Goal: Task Accomplishment & Management: Use online tool/utility

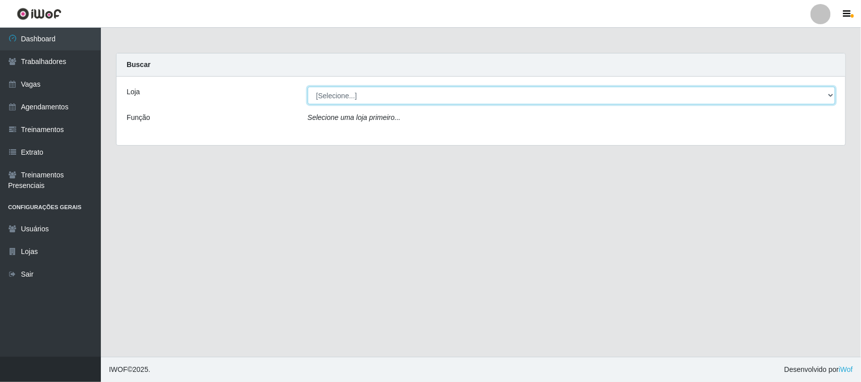
click at [825, 95] on select "[Selecione...] [GEOGRAPHIC_DATA]" at bounding box center [572, 96] width 528 height 18
select select "65"
click at [308, 87] on select "[Selecione...] [GEOGRAPHIC_DATA]" at bounding box center [572, 96] width 528 height 18
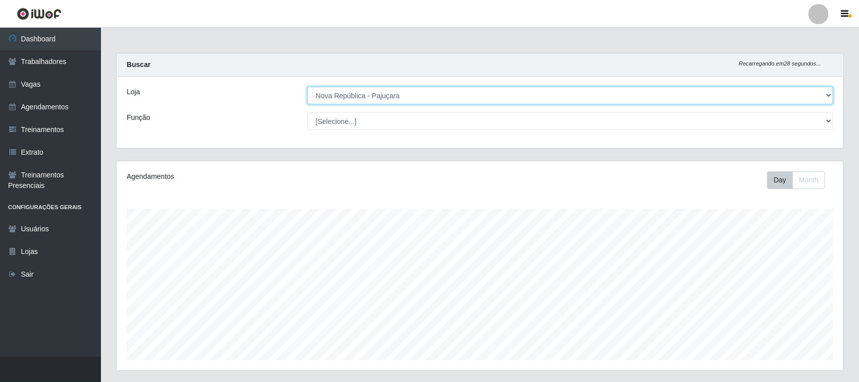
scroll to position [210, 726]
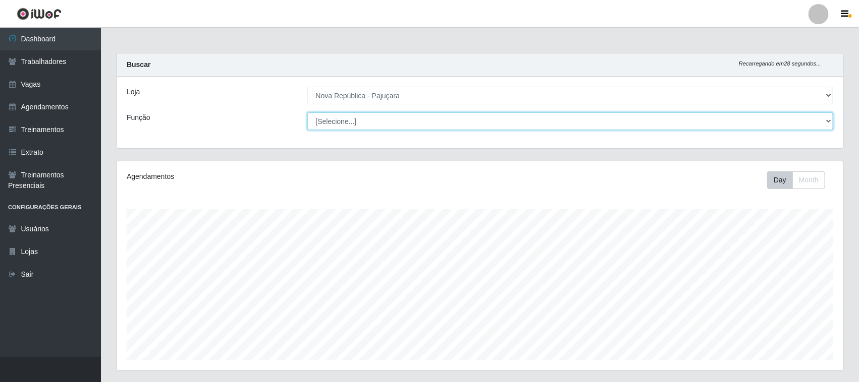
click at [826, 121] on select "[Selecione...] Balconista Operador de Caixa Repositor" at bounding box center [570, 121] width 526 height 18
select select "22"
click at [307, 112] on select "[Selecione...] Balconista Operador de Caixa Repositor" at bounding box center [570, 121] width 526 height 18
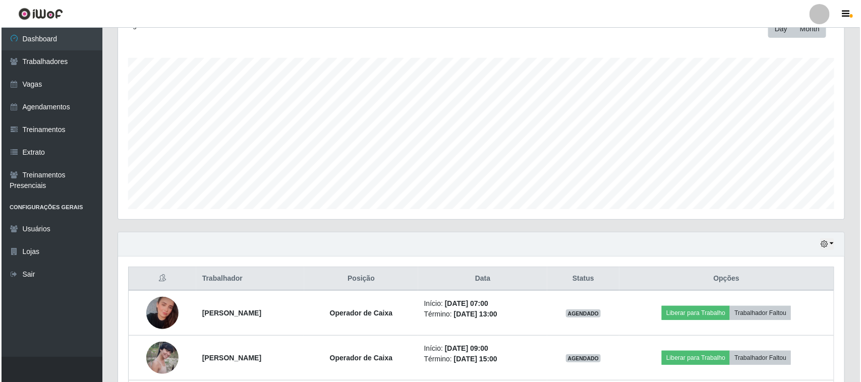
scroll to position [315, 0]
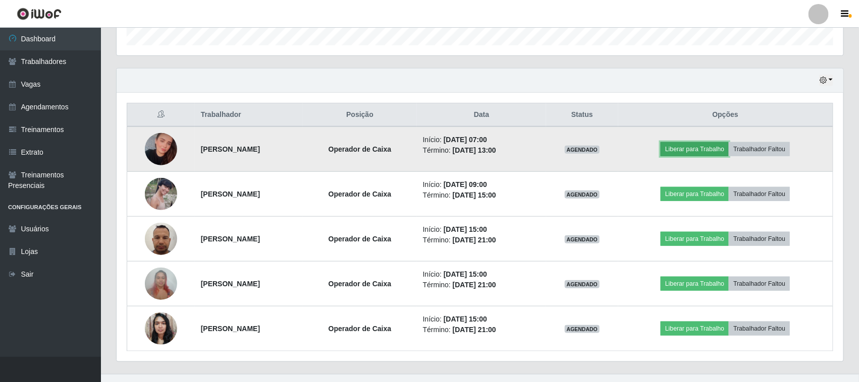
click at [719, 148] on button "Liberar para Trabalho" at bounding box center [694, 149] width 68 height 14
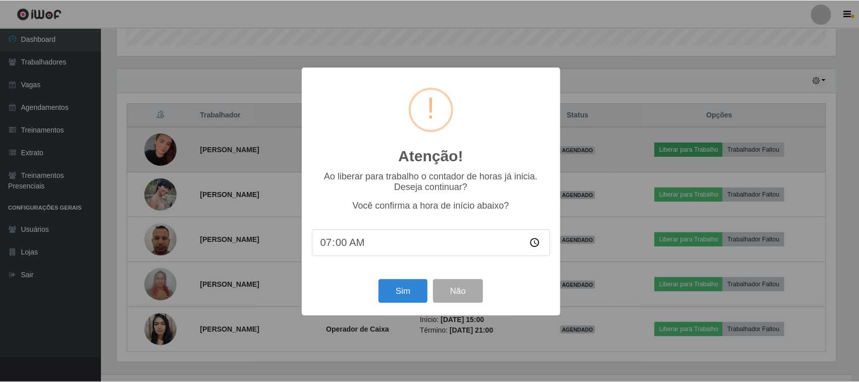
scroll to position [210, 719]
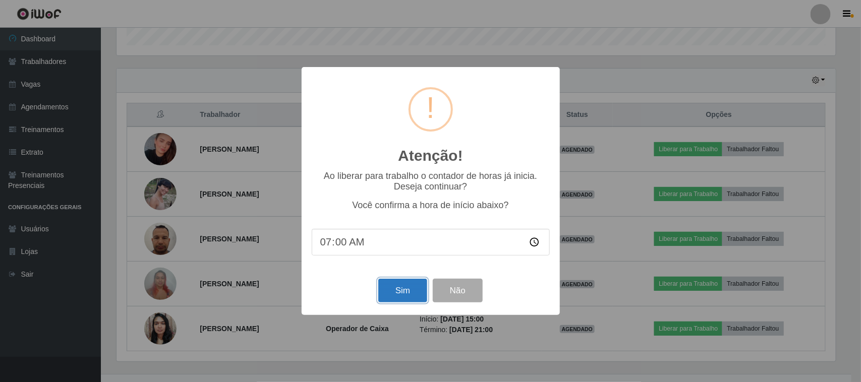
click at [384, 293] on button "Sim" at bounding box center [402, 291] width 49 height 24
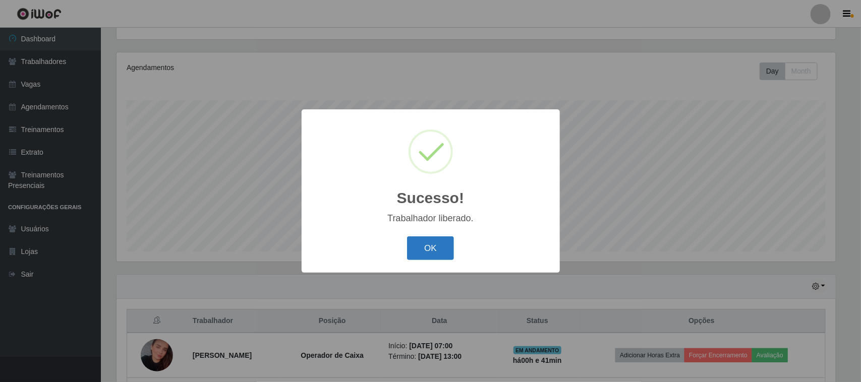
click at [413, 256] on button "OK" at bounding box center [430, 249] width 47 height 24
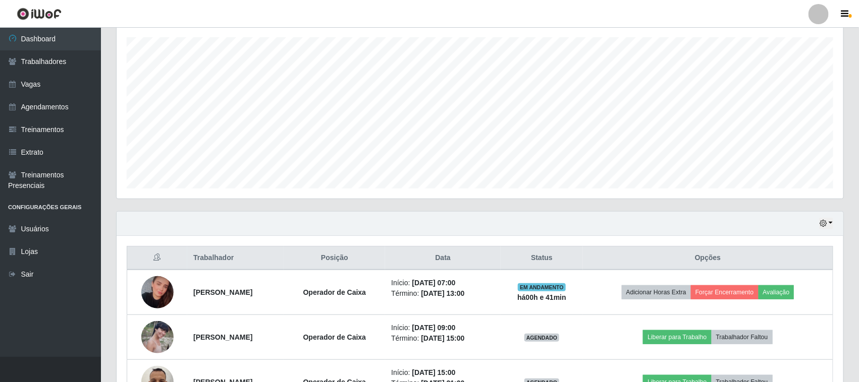
scroll to position [298, 0]
